Goal: Task Accomplishment & Management: Use online tool/utility

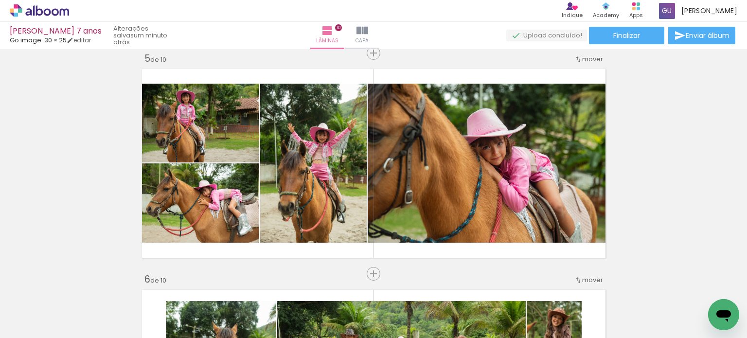
scroll to position [2168, 0]
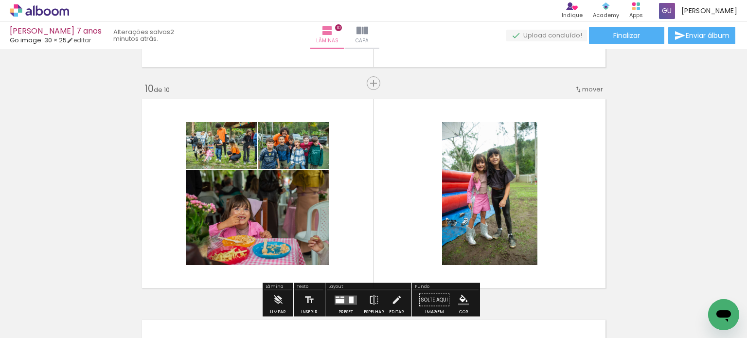
scroll to position [0, 1916]
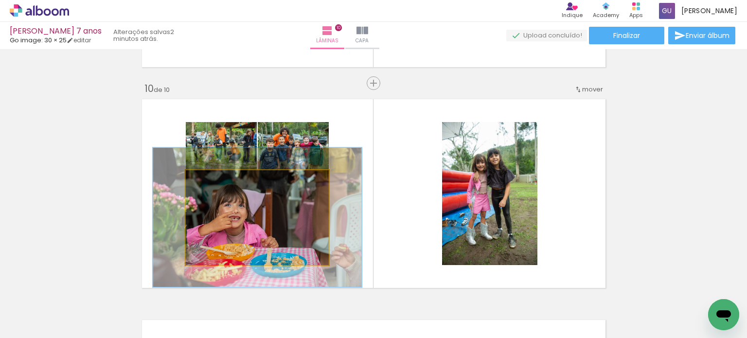
drag, startPoint x: 204, startPoint y: 184, endPoint x: 220, endPoint y: 182, distance: 16.2
type paper-slider "146"
click at [220, 182] on div at bounding box center [224, 181] width 16 height 16
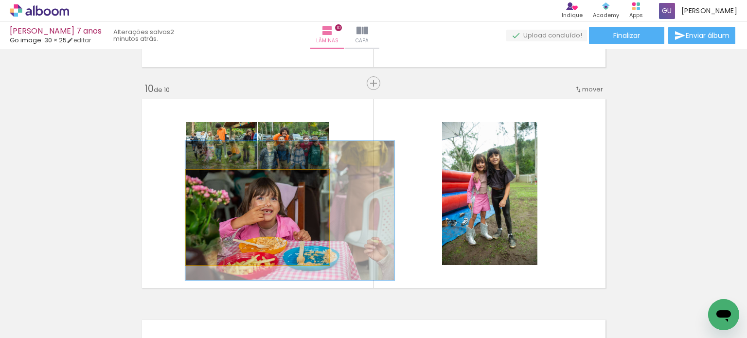
drag, startPoint x: 247, startPoint y: 219, endPoint x: 310, endPoint y: 212, distance: 62.6
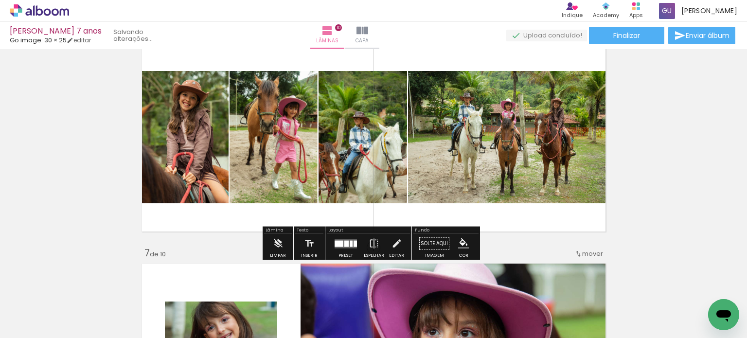
scroll to position [1336, 0]
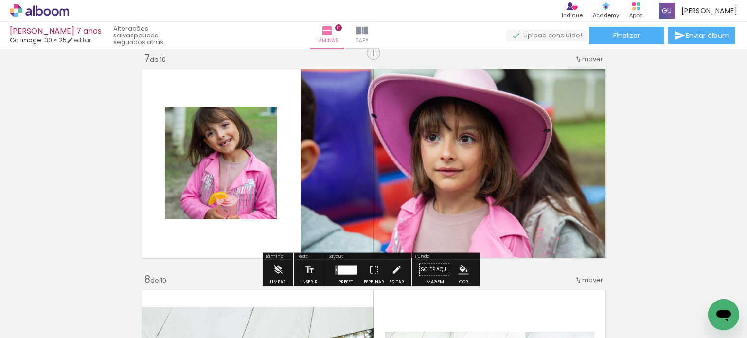
click at [234, 184] on quentale-photo at bounding box center [221, 163] width 112 height 112
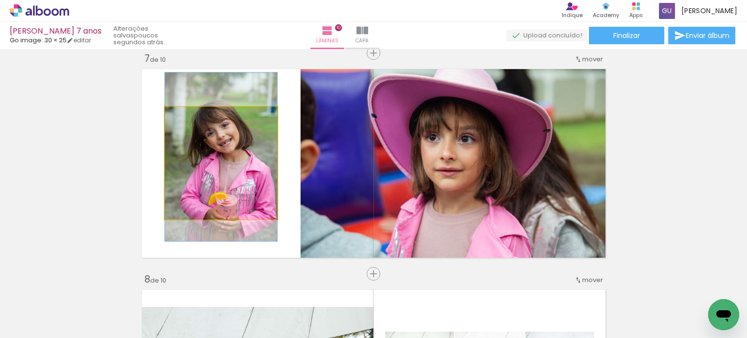
click at [240, 141] on quentale-photo at bounding box center [221, 163] width 112 height 112
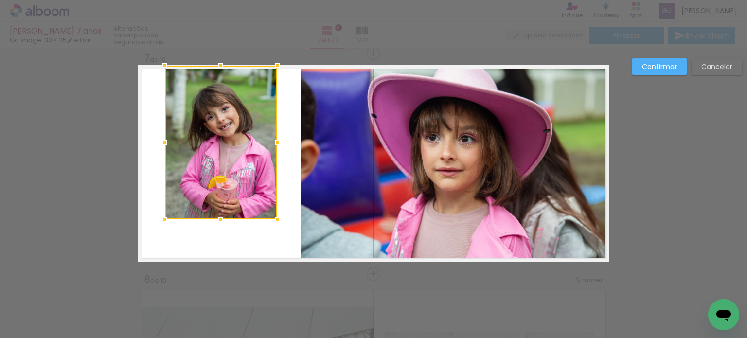
drag, startPoint x: 218, startPoint y: 106, endPoint x: 216, endPoint y: 61, distance: 45.2
click at [216, 61] on div at bounding box center [220, 65] width 19 height 19
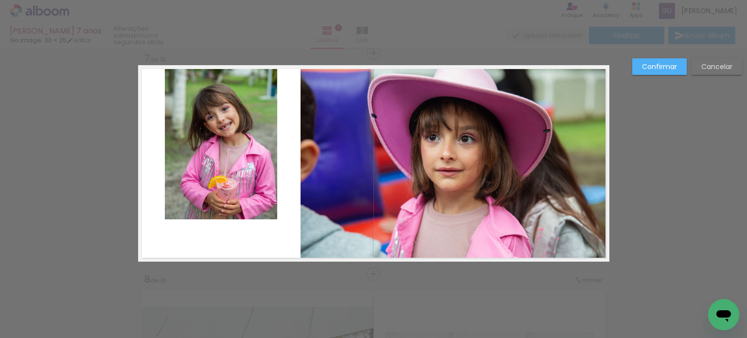
click at [219, 213] on quentale-photo at bounding box center [221, 143] width 112 height 154
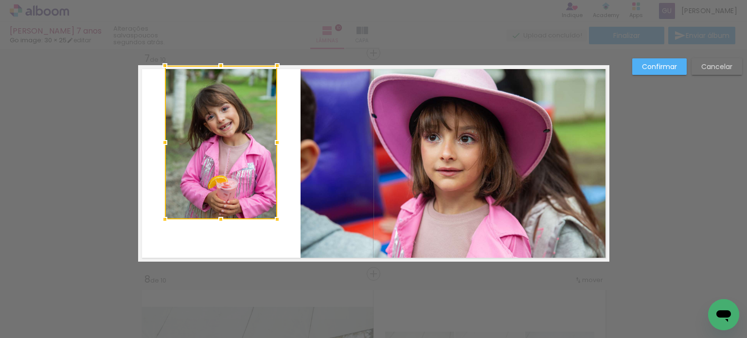
click at [219, 213] on div at bounding box center [220, 218] width 19 height 19
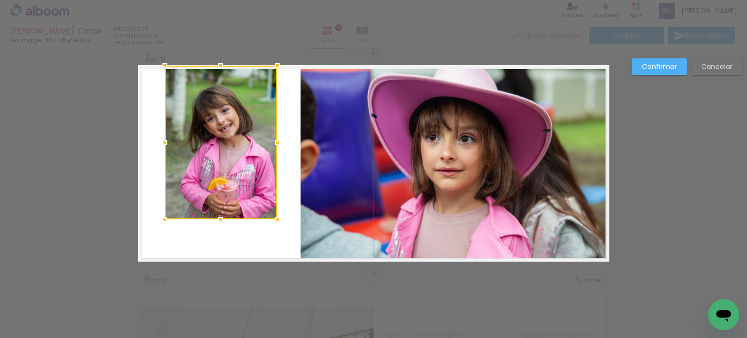
drag, startPoint x: 220, startPoint y: 217, endPoint x: 221, endPoint y: 279, distance: 62.7
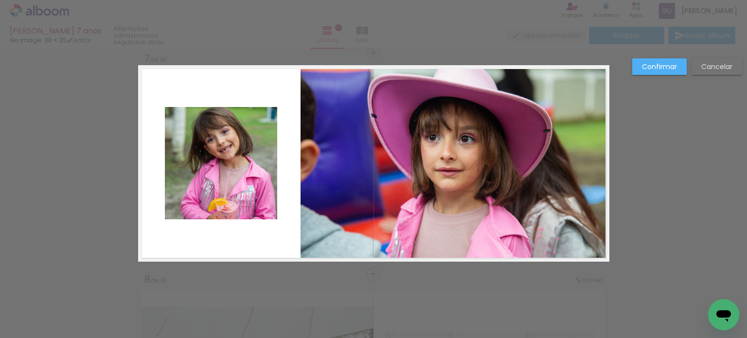
click at [216, 191] on quentale-photo at bounding box center [221, 163] width 112 height 112
click at [216, 191] on div at bounding box center [221, 163] width 112 height 112
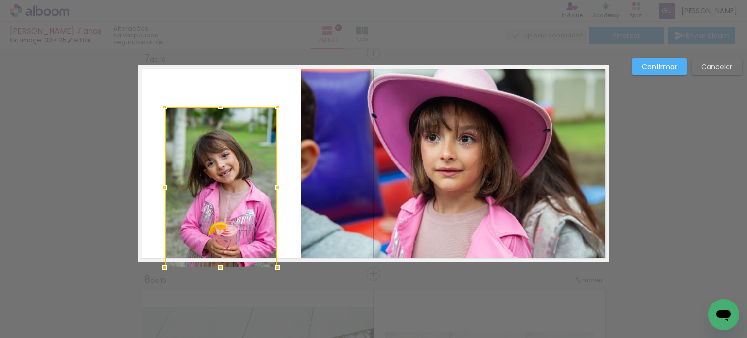
drag, startPoint x: 216, startPoint y: 220, endPoint x: 216, endPoint y: 268, distance: 48.1
click at [216, 267] on div at bounding box center [221, 187] width 112 height 160
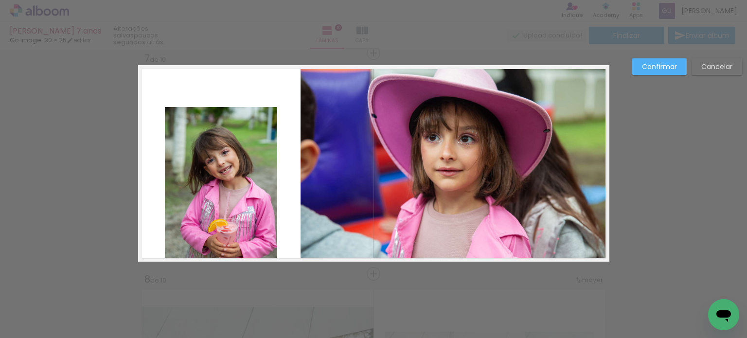
click at [218, 107] on quentale-photo at bounding box center [221, 184] width 112 height 155
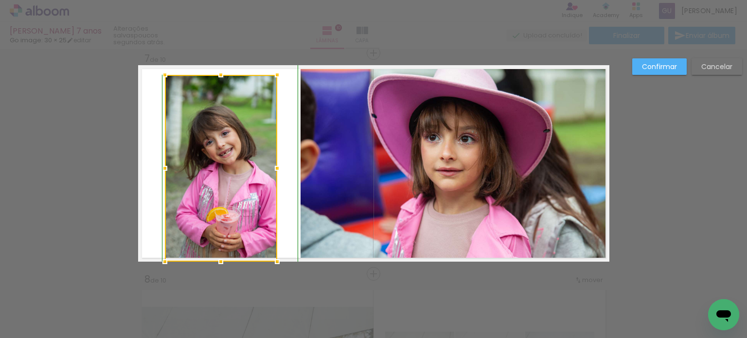
drag, startPoint x: 219, startPoint y: 104, endPoint x: 219, endPoint y: 52, distance: 51.5
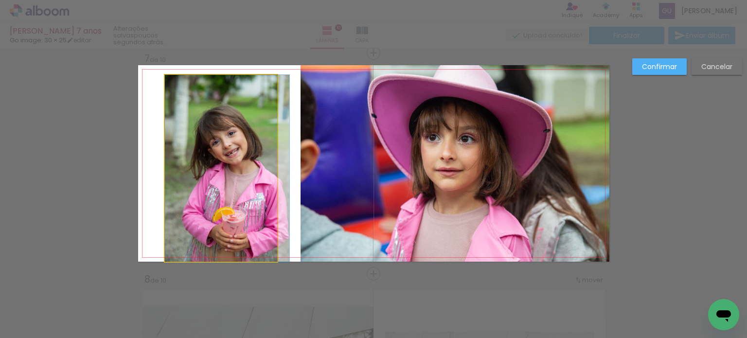
drag, startPoint x: 239, startPoint y: 118, endPoint x: 245, endPoint y: 100, distance: 19.1
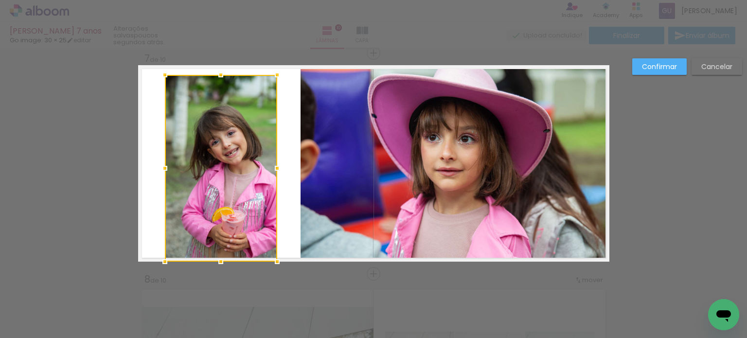
click at [288, 108] on quentale-layouter at bounding box center [373, 163] width 471 height 196
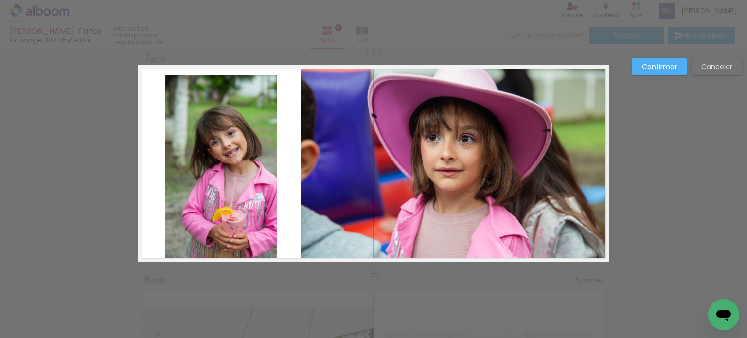
click at [224, 81] on quentale-photo at bounding box center [221, 168] width 112 height 187
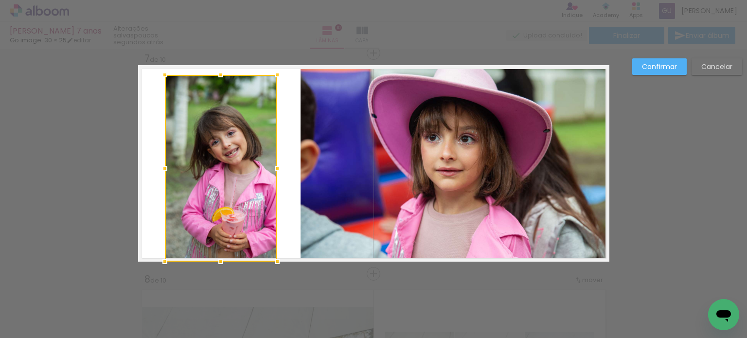
click at [224, 81] on div at bounding box center [220, 74] width 19 height 19
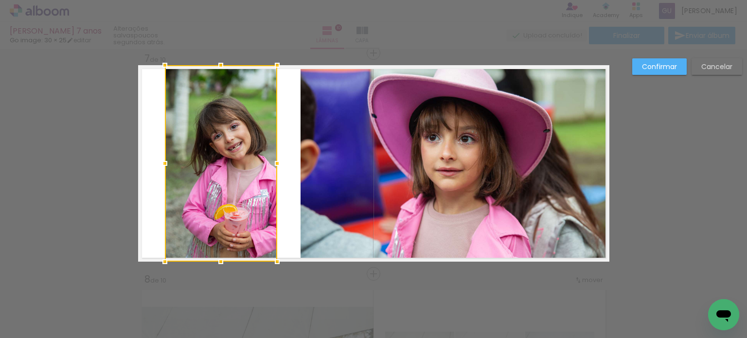
click at [216, 77] on div at bounding box center [221, 163] width 112 height 196
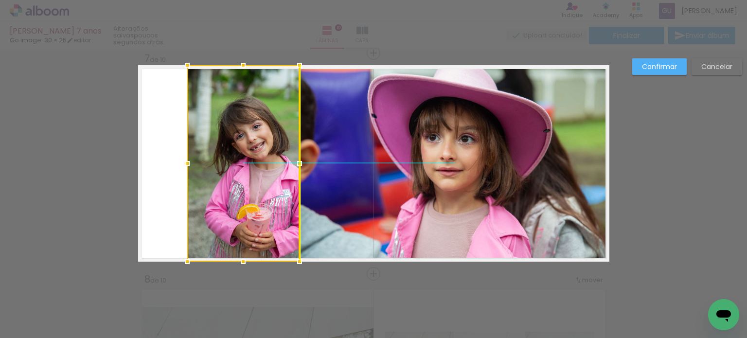
drag, startPoint x: 252, startPoint y: 126, endPoint x: 273, endPoint y: 125, distance: 21.4
click at [273, 125] on div at bounding box center [243, 163] width 112 height 196
click at [364, 42] on div at bounding box center [373, 24] width 747 height 49
drag, startPoint x: 656, startPoint y: 151, endPoint x: 655, endPoint y: 129, distance: 21.9
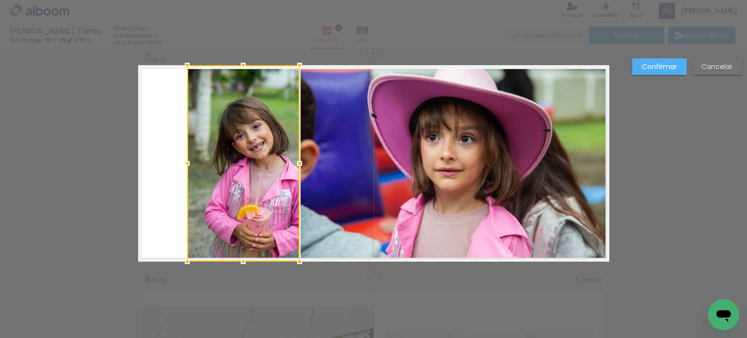
click at [0, 0] on slot "Confirmar" at bounding box center [0, 0] width 0 height 0
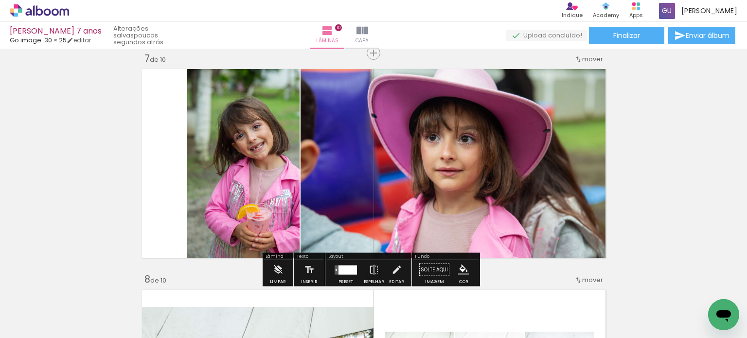
click at [231, 157] on quentale-photo at bounding box center [243, 163] width 112 height 196
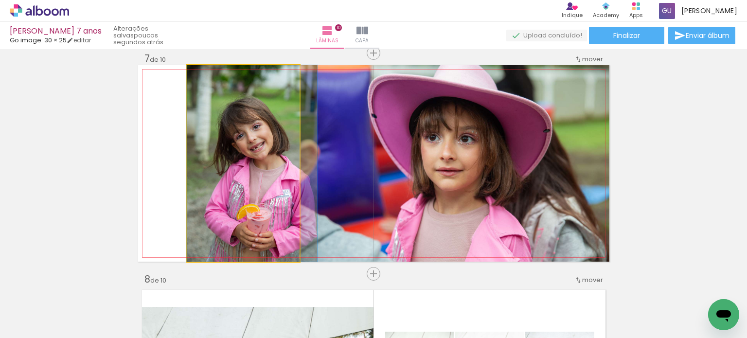
click at [231, 157] on quentale-photo at bounding box center [243, 163] width 112 height 196
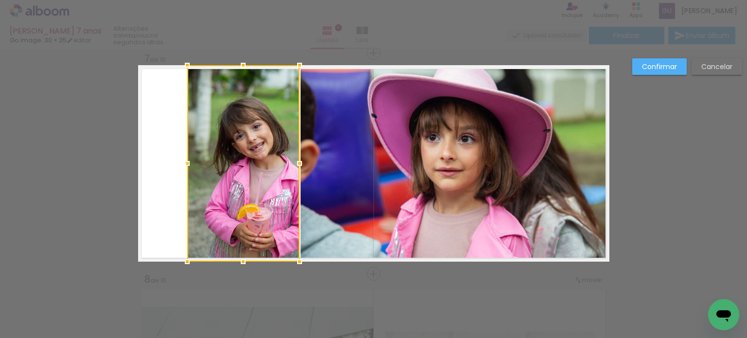
click at [244, 128] on div at bounding box center [243, 163] width 112 height 196
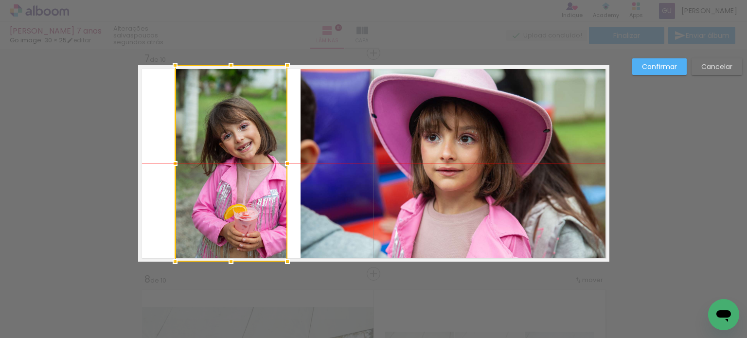
drag, startPoint x: 236, startPoint y: 118, endPoint x: 224, endPoint y: 122, distance: 13.4
click at [224, 122] on div at bounding box center [231, 163] width 112 height 196
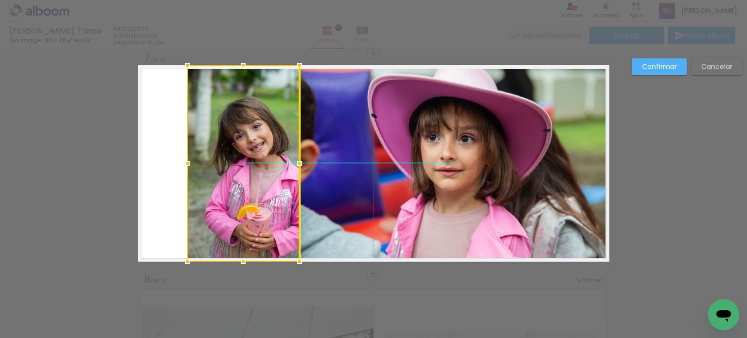
click at [245, 155] on div at bounding box center [243, 163] width 112 height 196
click at [0, 0] on slot "Confirmar" at bounding box center [0, 0] width 0 height 0
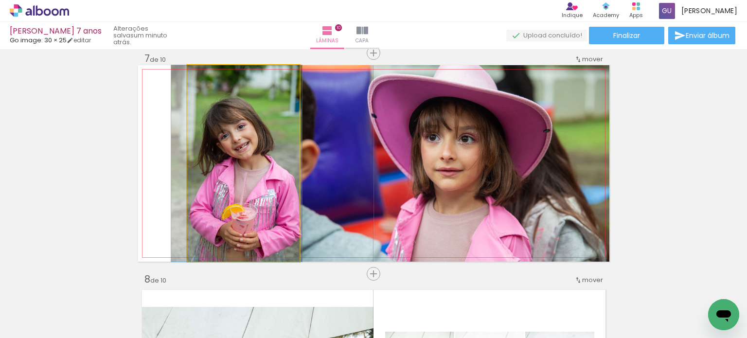
drag, startPoint x: 251, startPoint y: 136, endPoint x: 235, endPoint y: 141, distance: 16.4
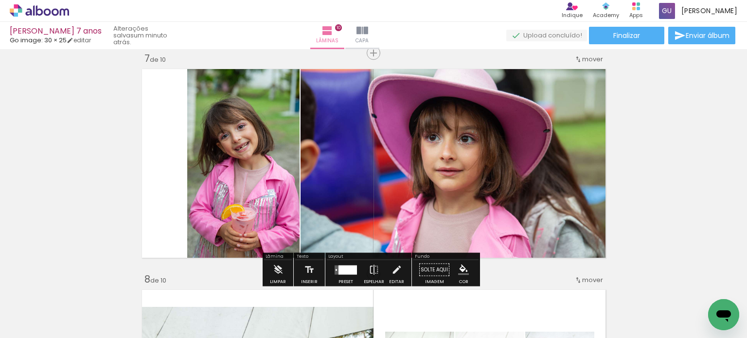
click at [183, 159] on quentale-layouter at bounding box center [373, 163] width 471 height 196
click at [187, 159] on quentale-photo at bounding box center [243, 163] width 112 height 196
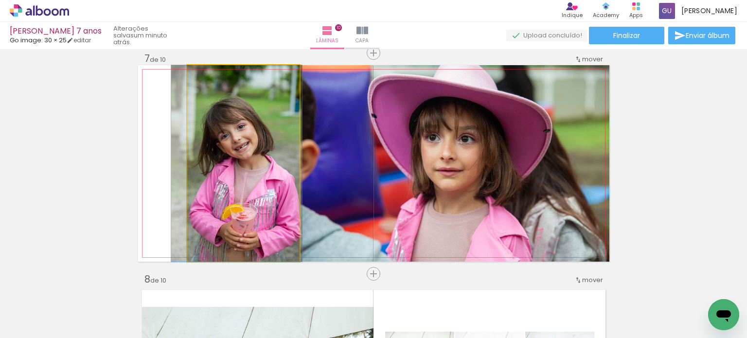
click at [187, 159] on quentale-photo at bounding box center [243, 163] width 112 height 196
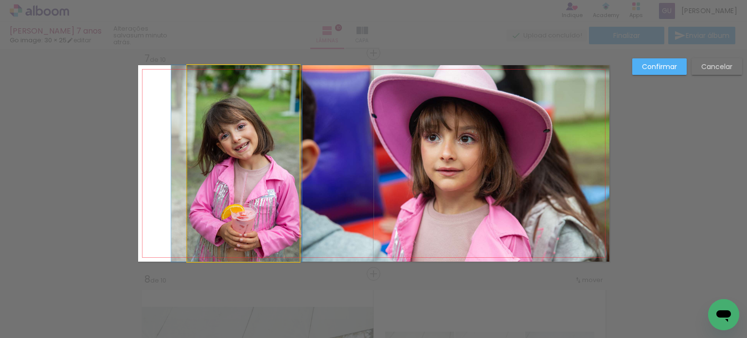
click at [187, 161] on quentale-photo at bounding box center [243, 163] width 112 height 196
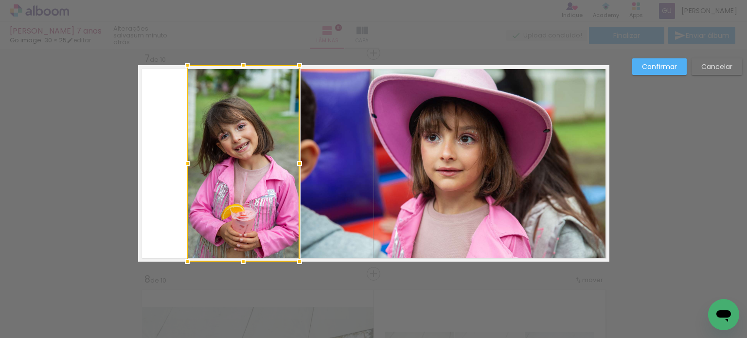
click at [186, 161] on div at bounding box center [186, 163] width 19 height 19
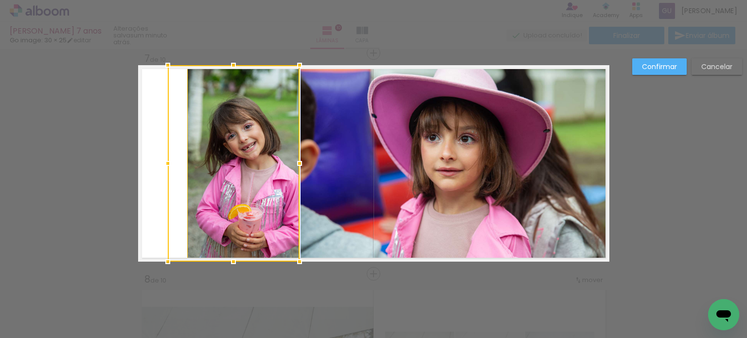
drag, startPoint x: 185, startPoint y: 161, endPoint x: 142, endPoint y: 163, distance: 42.3
click at [142, 163] on album-spread "7 de 10" at bounding box center [373, 163] width 471 height 196
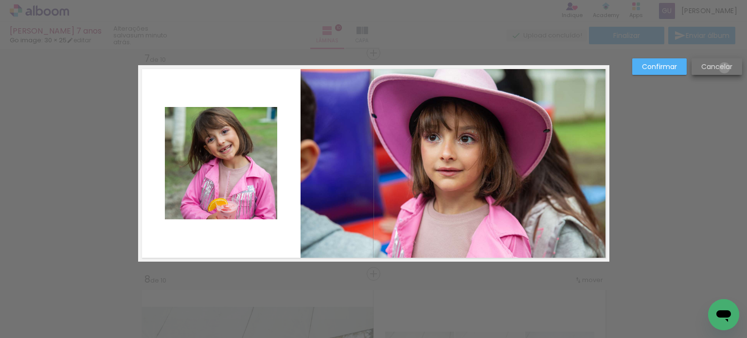
click at [0, 0] on slot "Cancelar" at bounding box center [0, 0] width 0 height 0
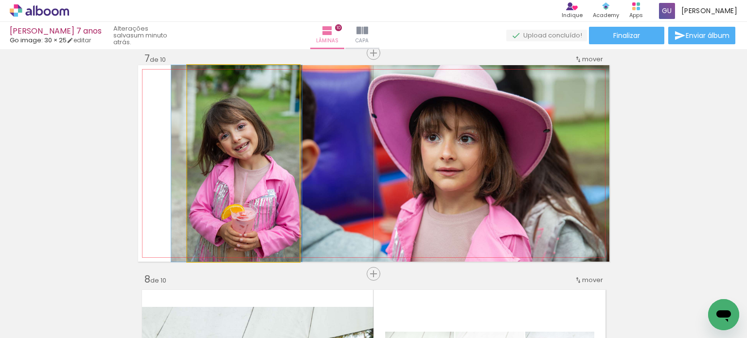
click at [244, 162] on quentale-photo at bounding box center [243, 163] width 112 height 196
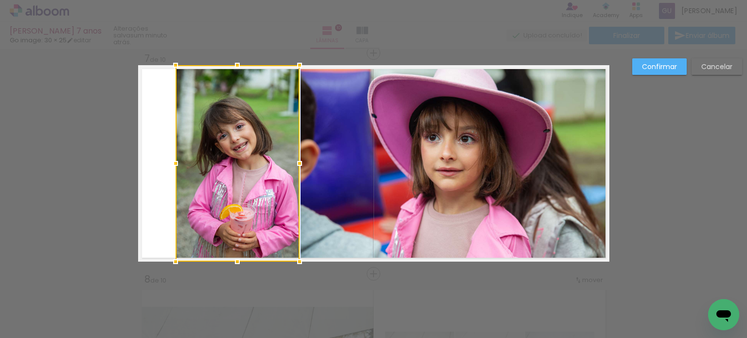
drag, startPoint x: 183, startPoint y: 165, endPoint x: 169, endPoint y: 166, distance: 13.6
click at [169, 166] on div at bounding box center [175, 163] width 19 height 19
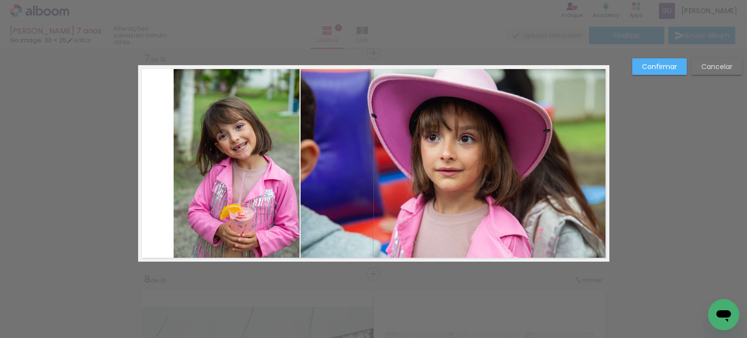
click at [193, 161] on quentale-photo at bounding box center [237, 163] width 126 height 196
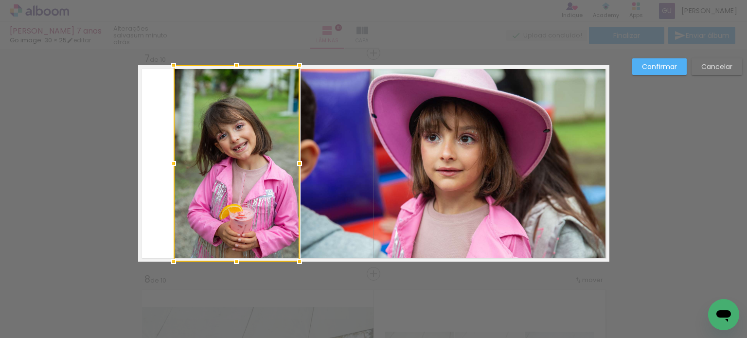
click at [662, 72] on paper-button "Confirmar" at bounding box center [659, 66] width 54 height 17
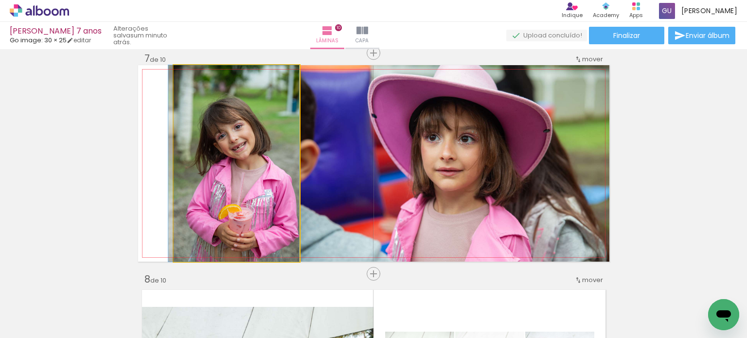
drag, startPoint x: 227, startPoint y: 139, endPoint x: 215, endPoint y: 139, distance: 12.7
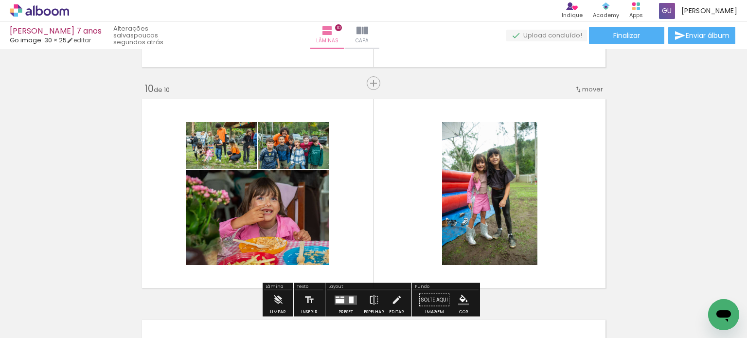
scroll to position [2017, 0]
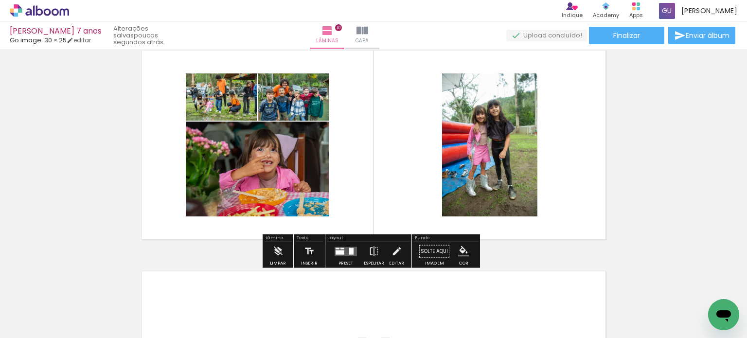
click at [345, 253] on quentale-layouter at bounding box center [345, 250] width 22 height 9
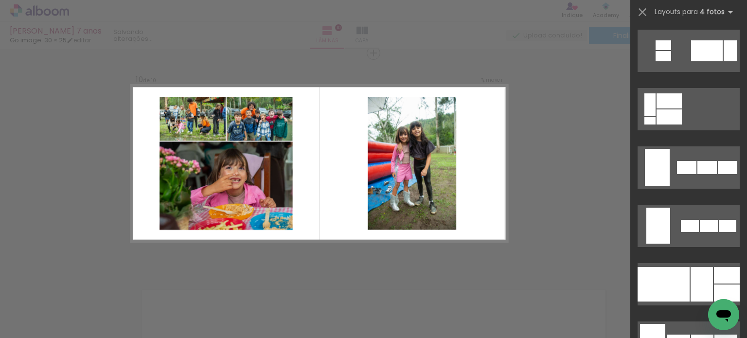
scroll to position [778, 0]
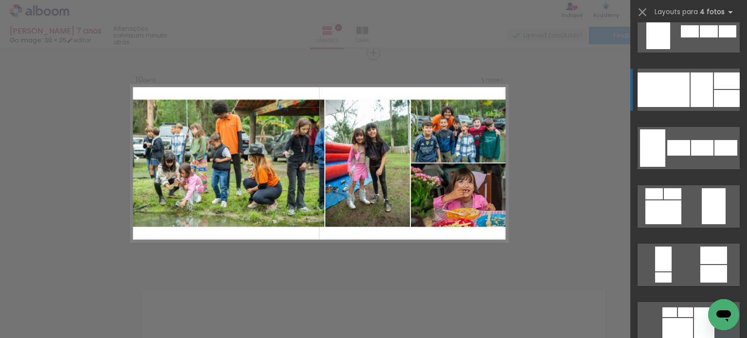
click at [700, 89] on div at bounding box center [701, 89] width 22 height 35
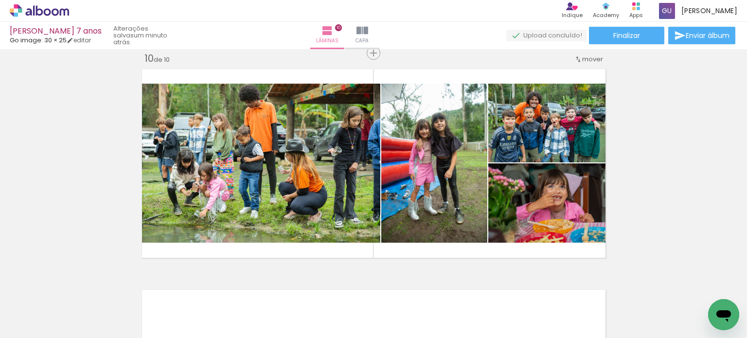
scroll to position [2237, 0]
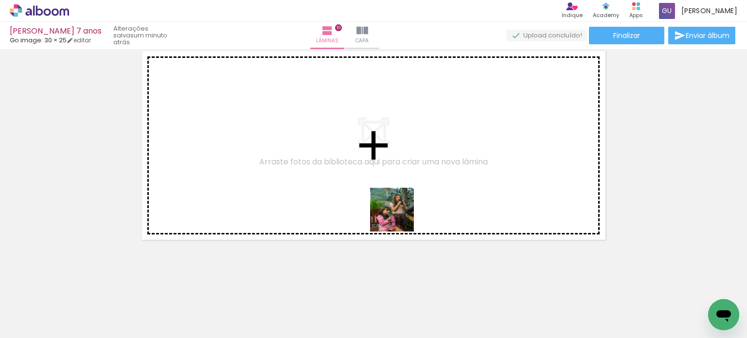
drag, startPoint x: 417, startPoint y: 298, endPoint x: 440, endPoint y: 200, distance: 100.9
click at [391, 165] on quentale-workspace at bounding box center [373, 169] width 747 height 338
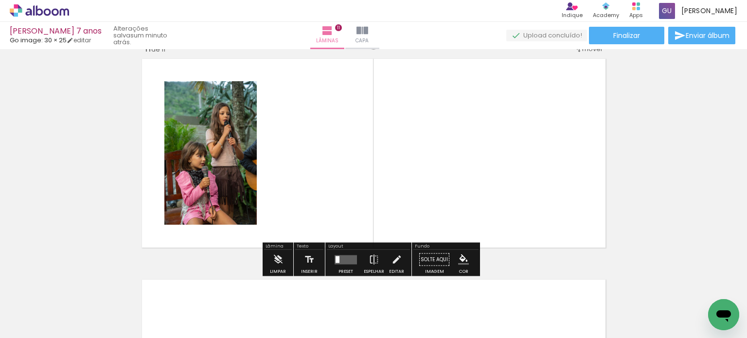
scroll to position [2219, 0]
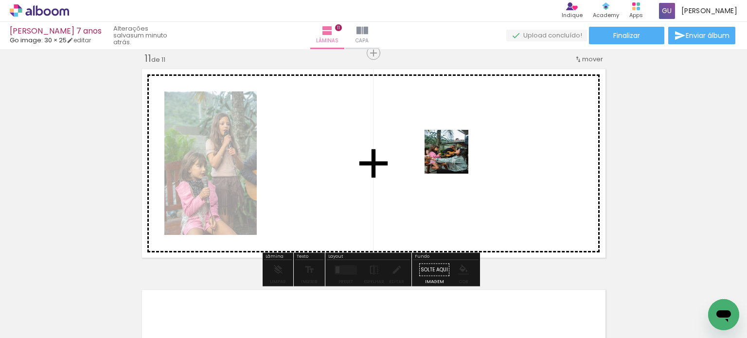
drag, startPoint x: 470, startPoint y: 316, endPoint x: 517, endPoint y: 255, distance: 77.0
click at [453, 151] on quentale-workspace at bounding box center [373, 169] width 747 height 338
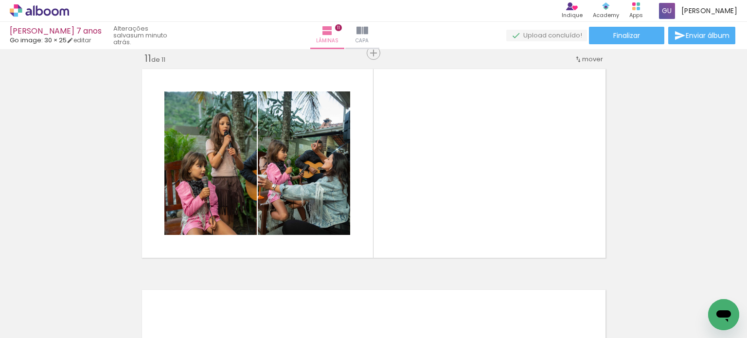
scroll to position [0, 2150]
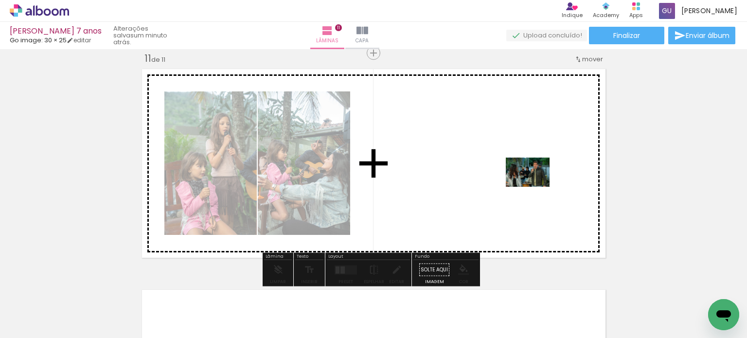
drag, startPoint x: 674, startPoint y: 305, endPoint x: 535, endPoint y: 187, distance: 182.8
click at [535, 187] on quentale-workspace at bounding box center [373, 169] width 747 height 338
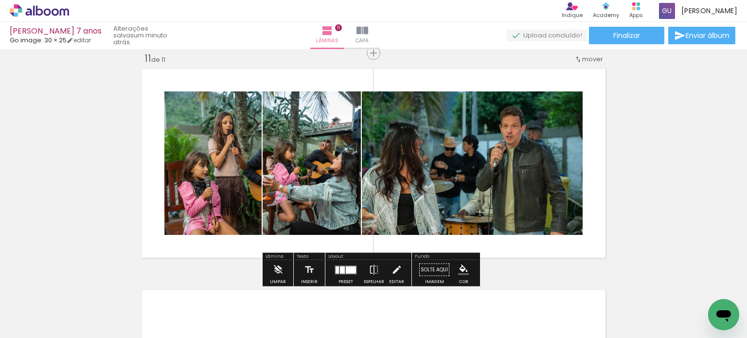
scroll to position [2365, 0]
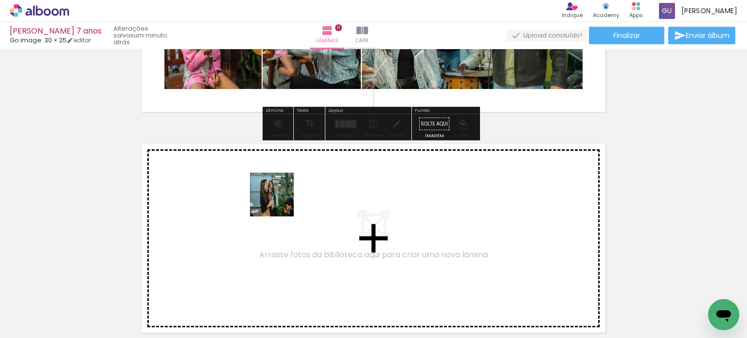
drag, startPoint x: 287, startPoint y: 292, endPoint x: 278, endPoint y: 196, distance: 96.2
click at [278, 196] on quentale-workspace at bounding box center [373, 169] width 747 height 338
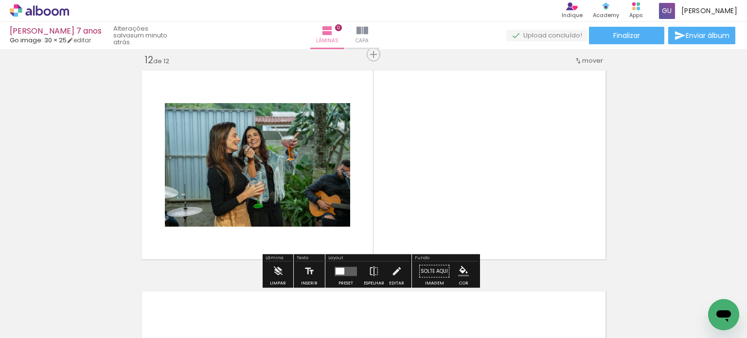
scroll to position [2439, 0]
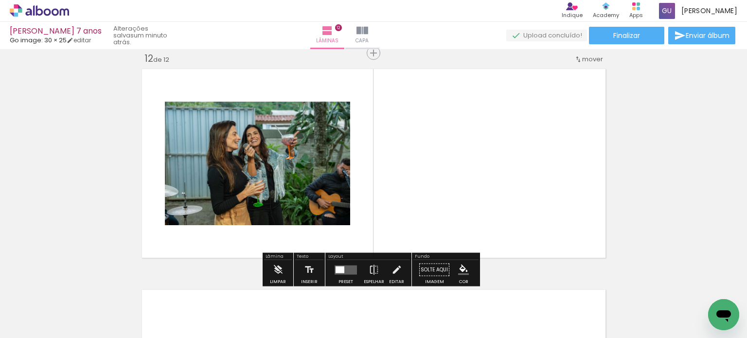
drag, startPoint x: 340, startPoint y: 314, endPoint x: 426, endPoint y: 285, distance: 90.4
click at [366, 215] on quentale-workspace at bounding box center [373, 169] width 747 height 338
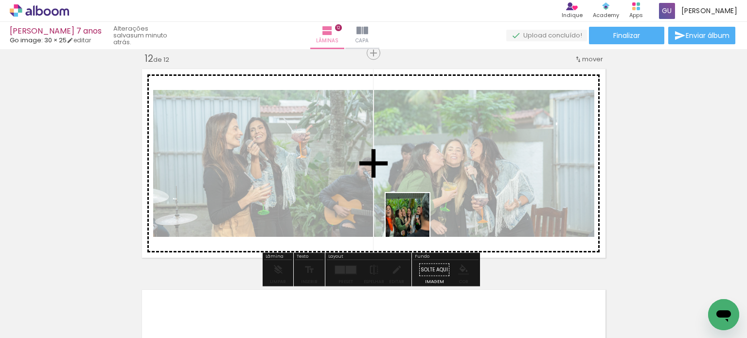
drag, startPoint x: 401, startPoint y: 314, endPoint x: 459, endPoint y: 248, distance: 88.5
click at [419, 208] on quentale-workspace at bounding box center [373, 169] width 747 height 338
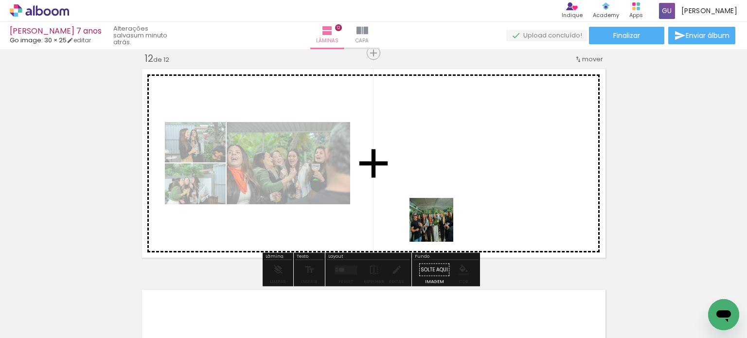
drag, startPoint x: 449, startPoint y: 314, endPoint x: 437, endPoint y: 213, distance: 102.3
click at [437, 213] on quentale-workspace at bounding box center [373, 169] width 747 height 338
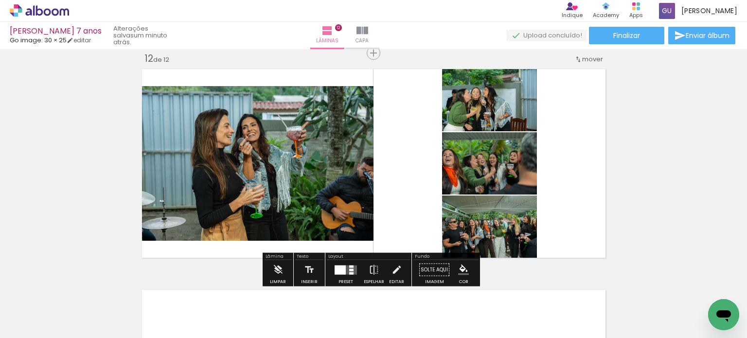
drag, startPoint x: 499, startPoint y: 312, endPoint x: 559, endPoint y: 290, distance: 64.1
click at [498, 196] on quentale-workspace at bounding box center [373, 169] width 747 height 338
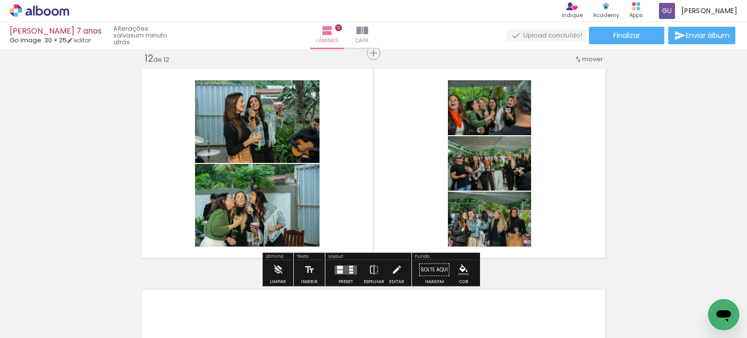
drag, startPoint x: 564, startPoint y: 311, endPoint x: 571, endPoint y: 269, distance: 42.0
click at [528, 214] on quentale-workspace at bounding box center [373, 169] width 747 height 338
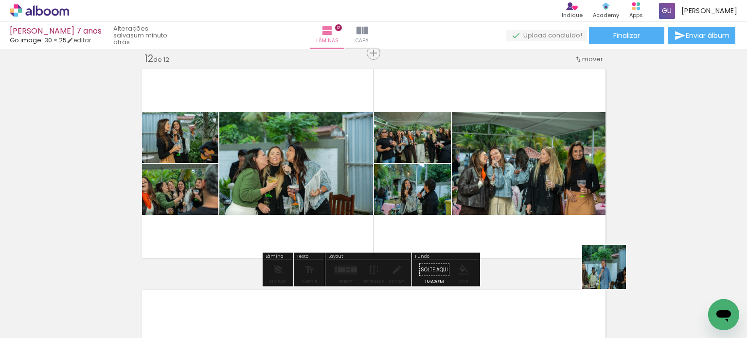
drag, startPoint x: 627, startPoint y: 316, endPoint x: 561, endPoint y: 181, distance: 150.6
click at [561, 181] on quentale-workspace at bounding box center [373, 169] width 747 height 338
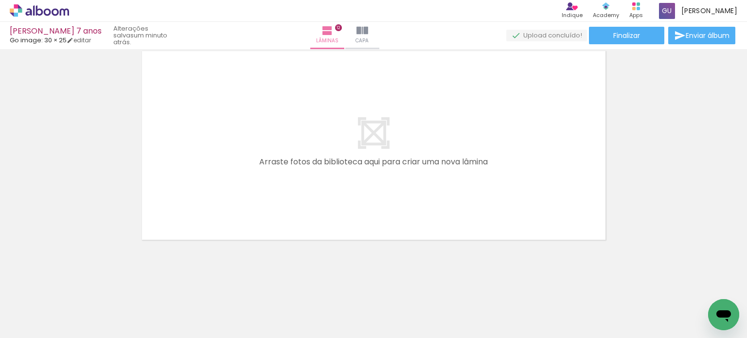
scroll to position [0, 2493]
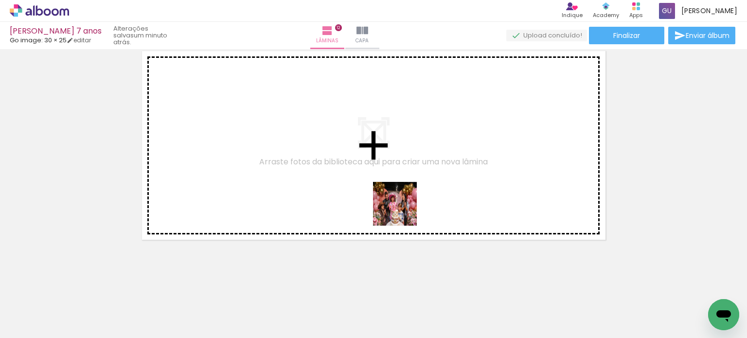
drag, startPoint x: 438, startPoint y: 318, endPoint x: 493, endPoint y: 299, distance: 57.5
click at [392, 165] on quentale-workspace at bounding box center [373, 169] width 747 height 338
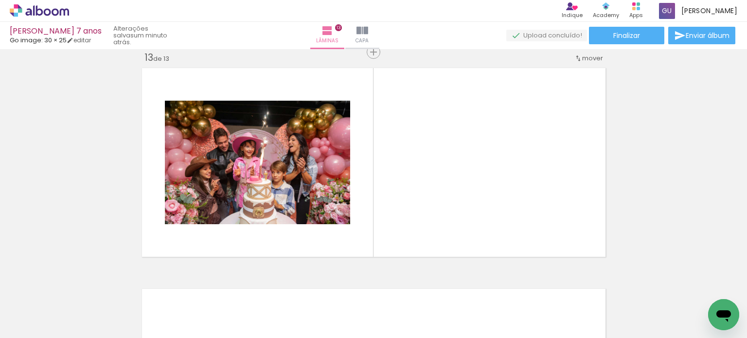
scroll to position [2660, 0]
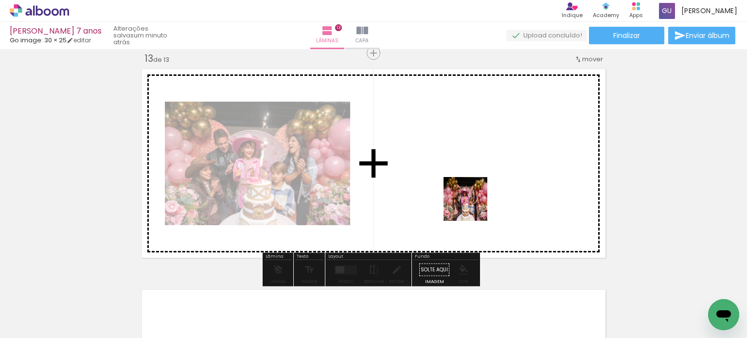
drag, startPoint x: 498, startPoint y: 313, endPoint x: 523, endPoint y: 249, distance: 68.1
click at [459, 153] on quentale-workspace at bounding box center [373, 169] width 747 height 338
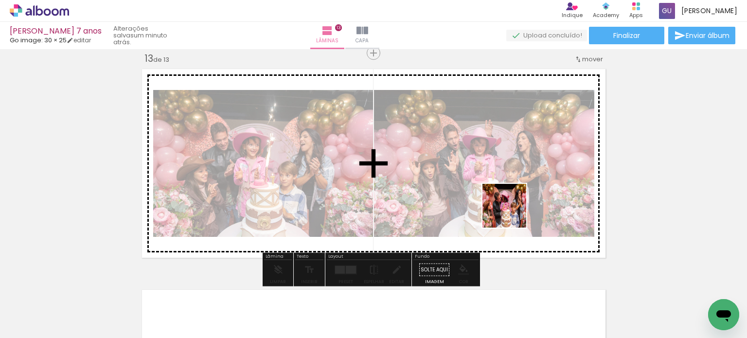
drag, startPoint x: 550, startPoint y: 312, endPoint x: 511, endPoint y: 213, distance: 106.5
click at [511, 213] on quentale-workspace at bounding box center [373, 169] width 747 height 338
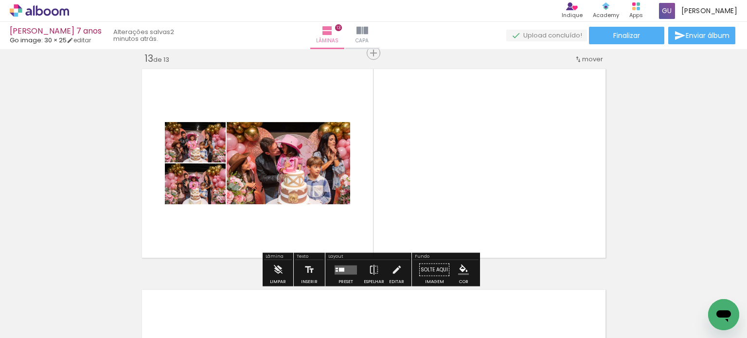
drag, startPoint x: 597, startPoint y: 300, endPoint x: 655, endPoint y: 303, distance: 58.4
click at [544, 188] on quentale-workspace at bounding box center [373, 169] width 747 height 338
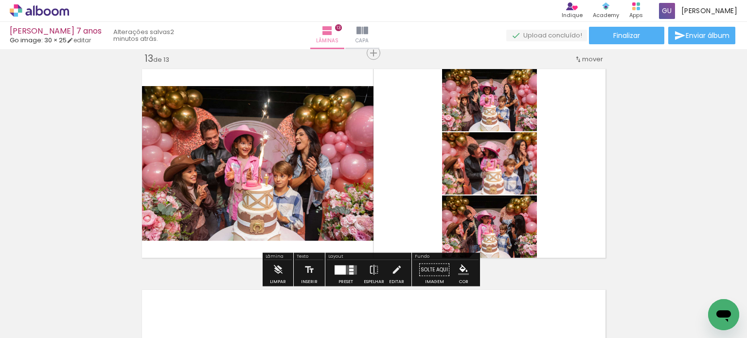
drag, startPoint x: 655, startPoint y: 303, endPoint x: 651, endPoint y: 266, distance: 37.1
click at [551, 162] on quentale-workspace at bounding box center [373, 169] width 747 height 338
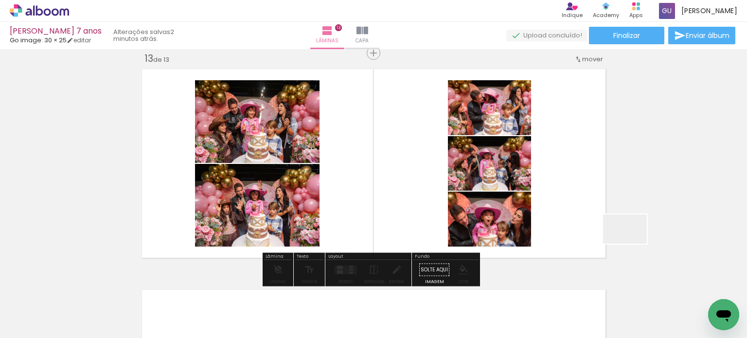
drag, startPoint x: 698, startPoint y: 303, endPoint x: 515, endPoint y: 209, distance: 205.9
click at [491, 187] on quentale-workspace at bounding box center [373, 169] width 747 height 338
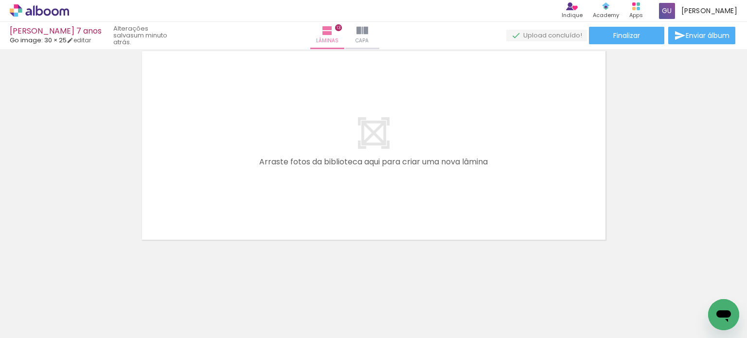
scroll to position [2656, 0]
